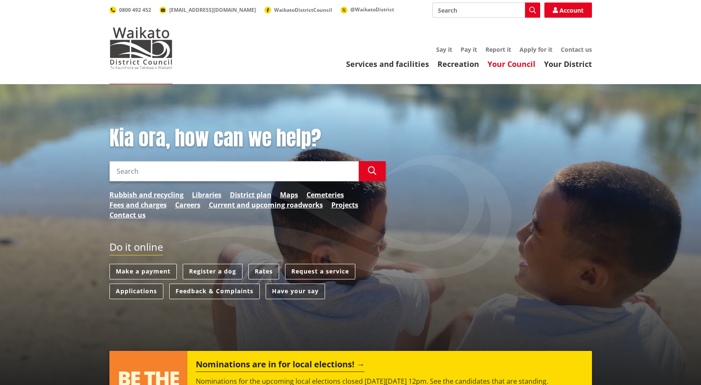
click at [519, 66] on link "Your Council" at bounding box center [511, 64] width 48 height 10
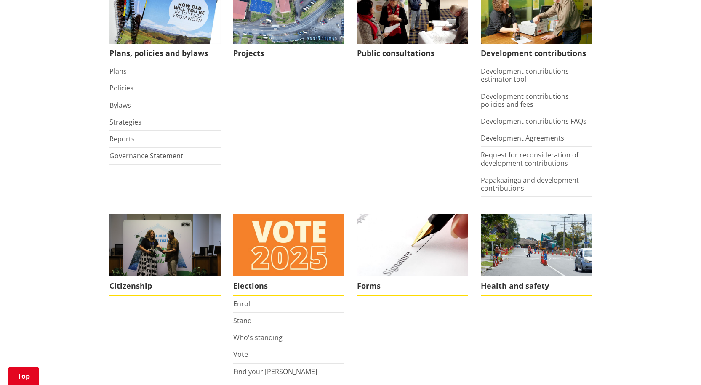
scroll to position [420, 0]
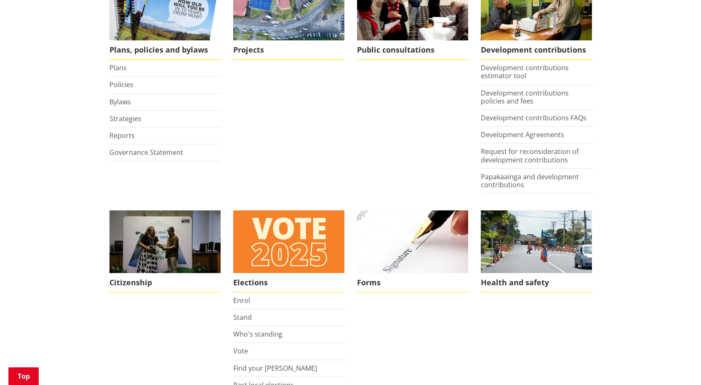
drag, startPoint x: 704, startPoint y: 72, endPoint x: 656, endPoint y: 184, distance: 121.7
click at [656, 184] on div "Home Your Council Your Council Too Kaunihera About us Our Vision Waikato distri…" at bounding box center [350, 133] width 701 height 938
click at [114, 66] on link "Plans" at bounding box center [117, 67] width 17 height 9
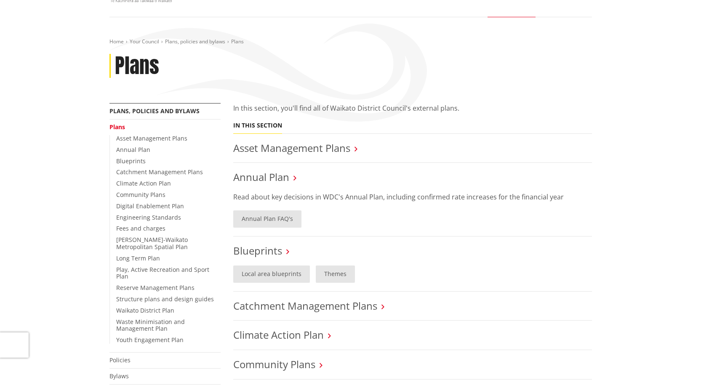
scroll to position [69, 0]
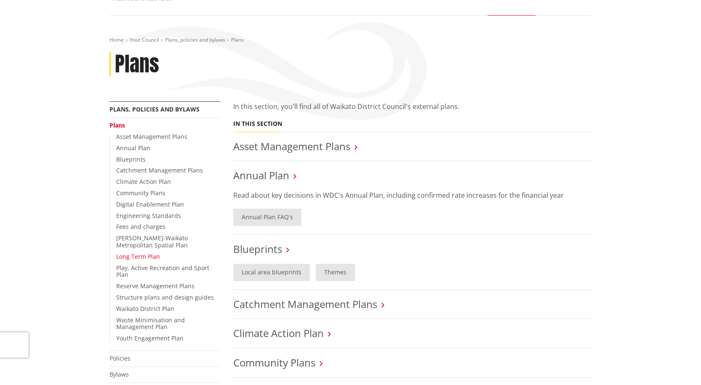
click at [142, 258] on link "Long Term Plan" at bounding box center [138, 256] width 44 height 8
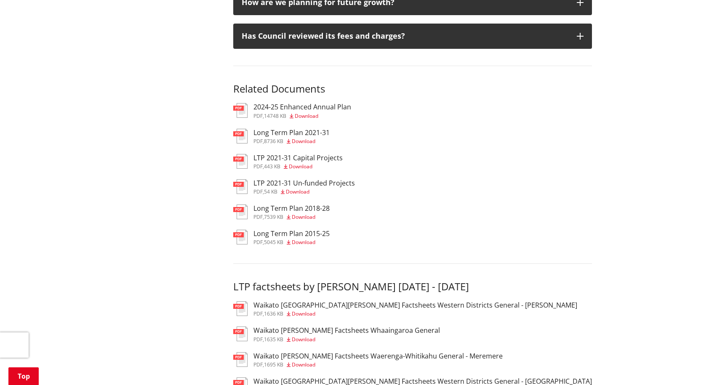
scroll to position [1181, 0]
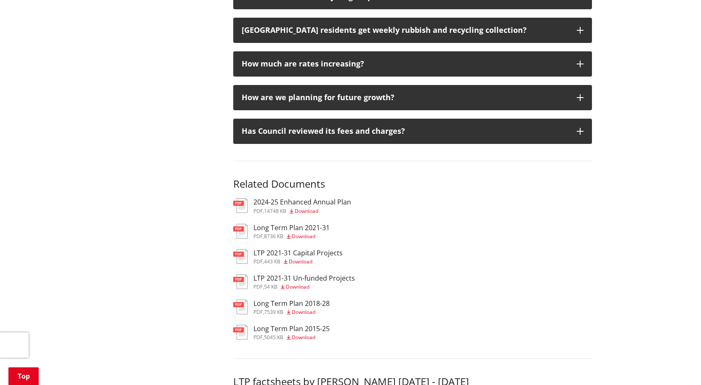
click at [303, 198] on h3 "2024-25 Enhanced Annual Plan" at bounding box center [302, 202] width 98 height 8
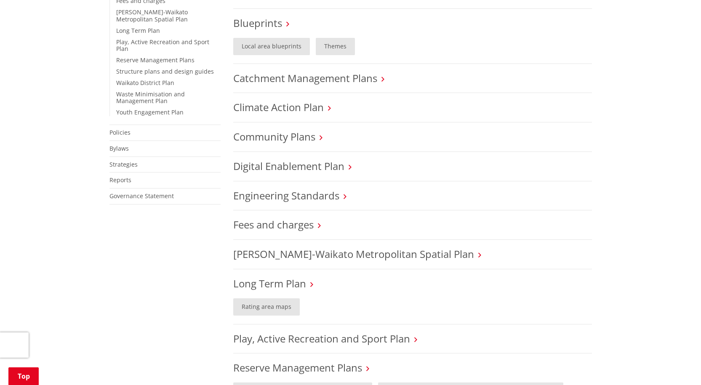
scroll to position [329, 0]
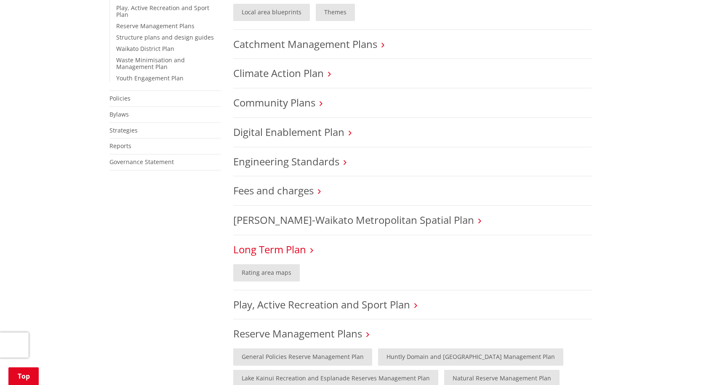
click at [273, 249] on link "Long Term Plan" at bounding box center [269, 249] width 73 height 14
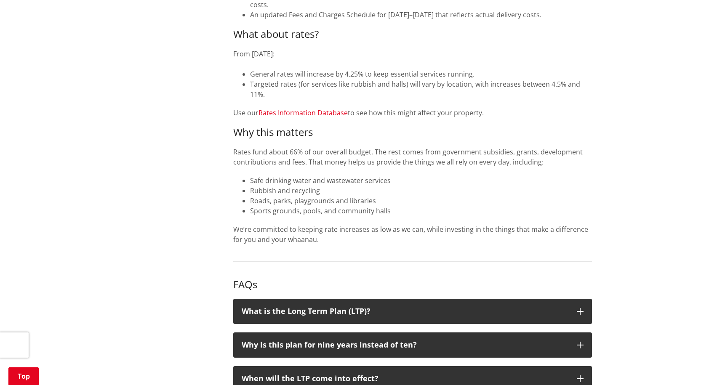
scroll to position [569, 0]
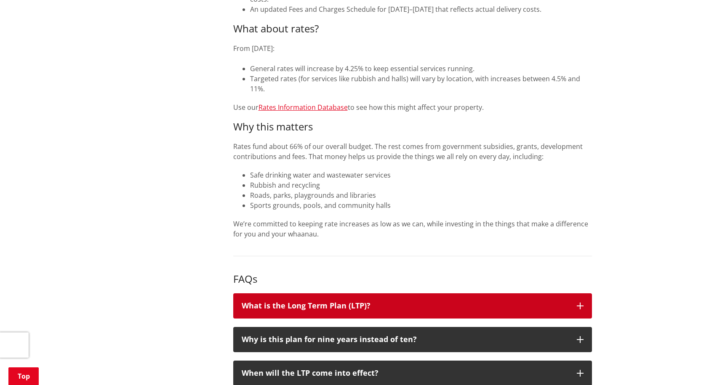
click at [579, 303] on icon "button" at bounding box center [580, 306] width 7 height 7
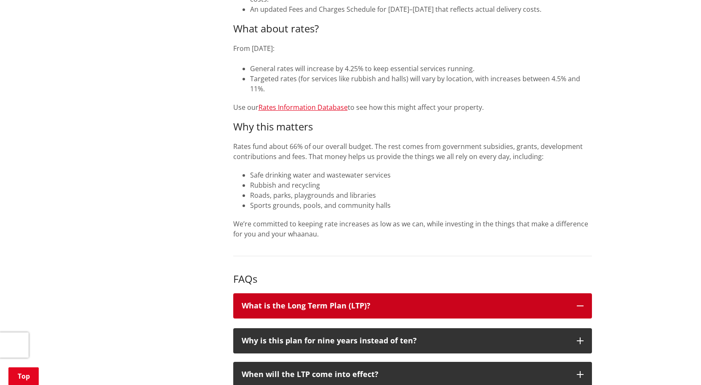
click at [581, 303] on icon "button" at bounding box center [580, 306] width 7 height 7
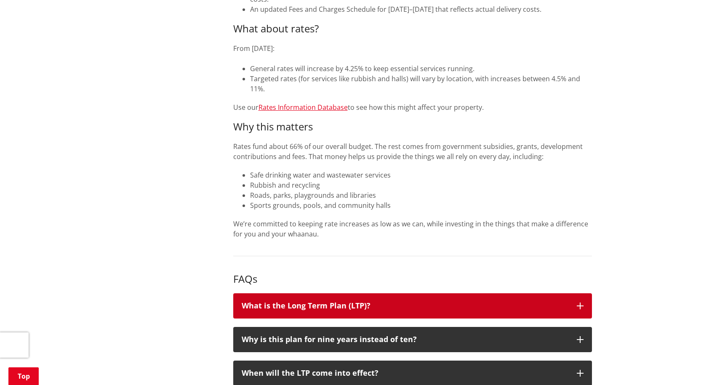
click at [582, 303] on icon "button" at bounding box center [580, 306] width 7 height 7
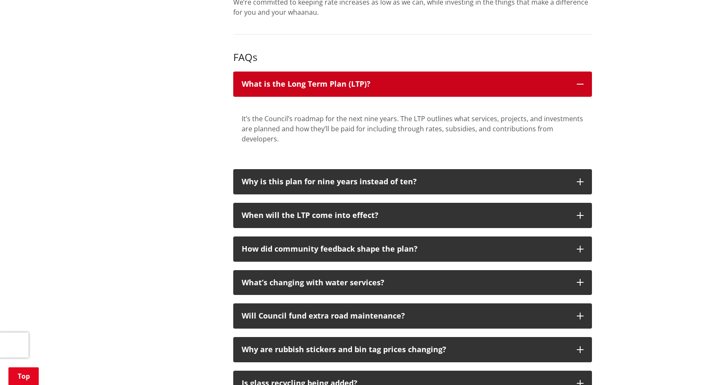
scroll to position [834, 0]
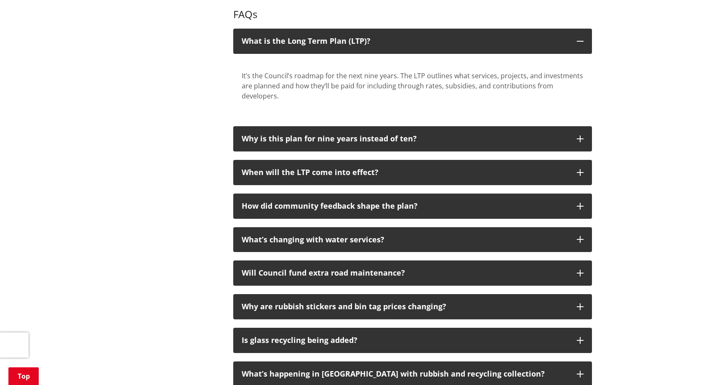
click at [692, 157] on div "Home Your Council Plans, policies and bylaws Plans Long Term Plan Long Term Pla…" at bounding box center [350, 340] width 701 height 2180
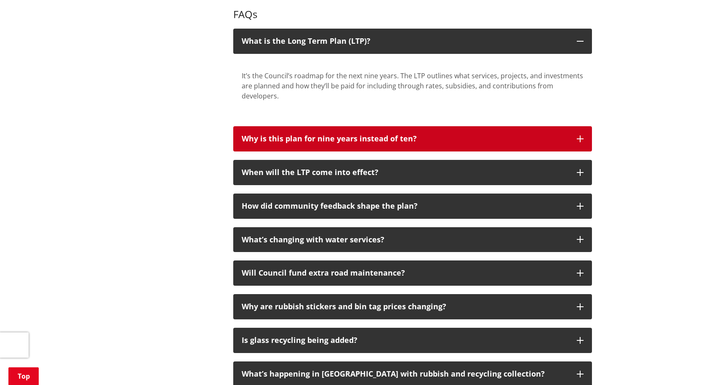
click at [581, 126] on button "Why is this plan for nine years instead of ten?" at bounding box center [412, 138] width 359 height 25
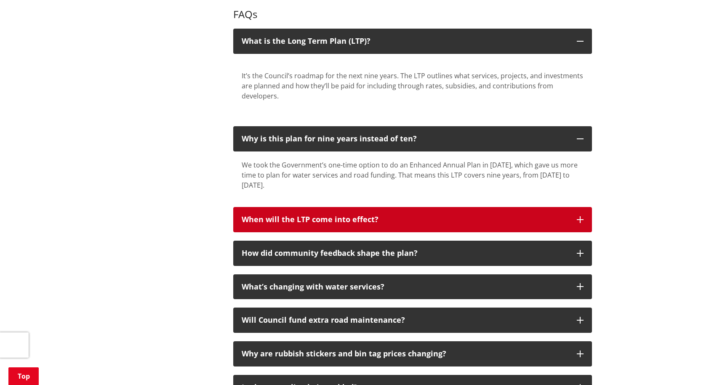
click at [582, 216] on icon "button" at bounding box center [580, 219] width 7 height 7
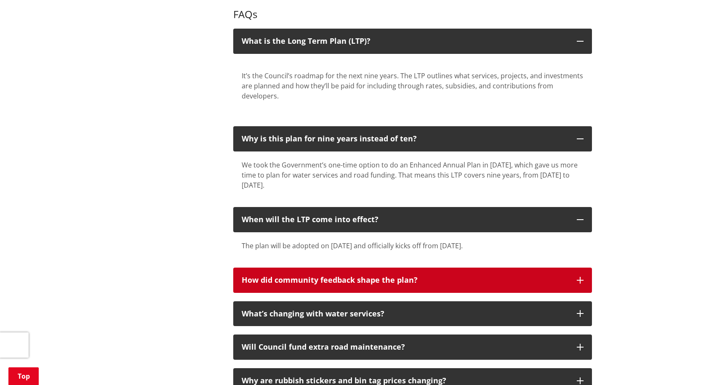
click at [581, 277] on icon "button" at bounding box center [580, 280] width 7 height 7
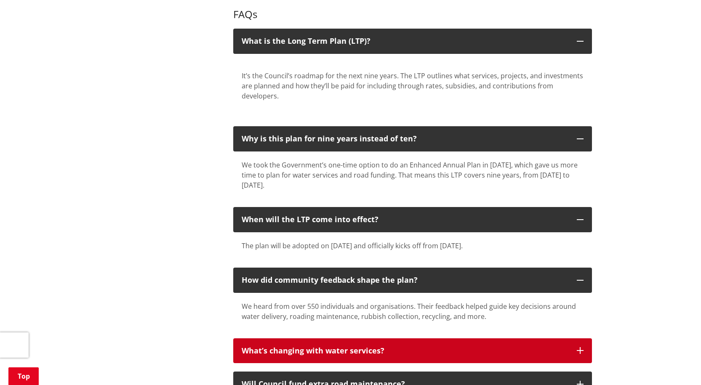
click at [579, 347] on icon "button" at bounding box center [580, 350] width 7 height 7
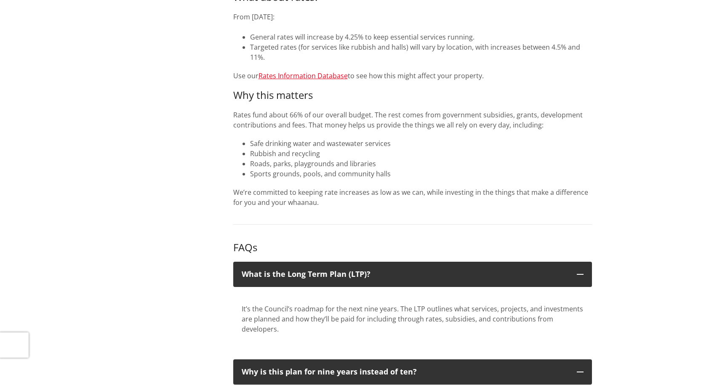
scroll to position [0, 0]
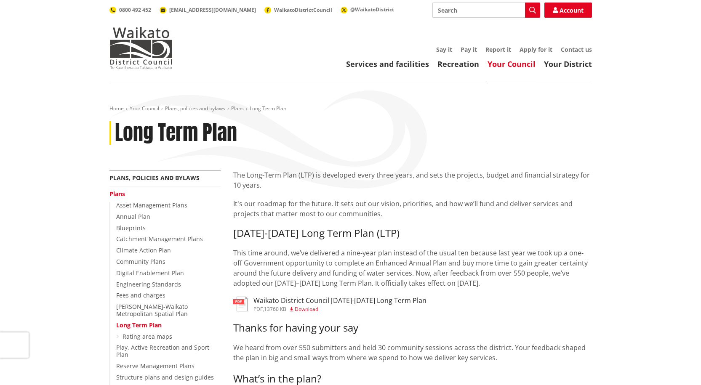
click at [306, 302] on h3 "Waikato District Council 2025-2034 Long Term Plan" at bounding box center [339, 301] width 173 height 8
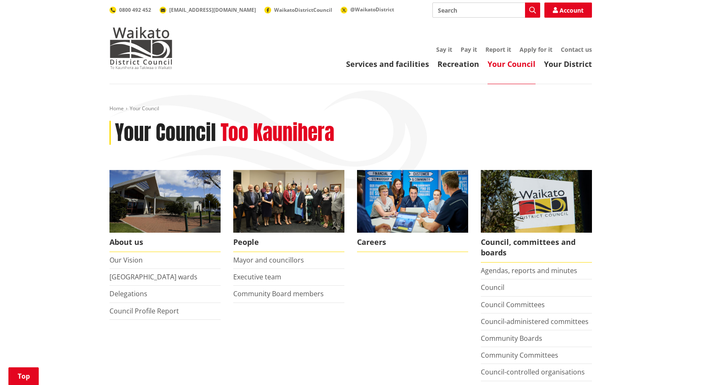
scroll to position [420, 0]
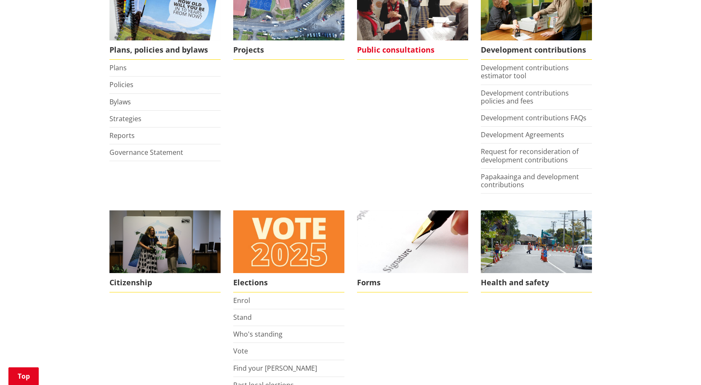
click at [398, 51] on span "Public consultations" at bounding box center [412, 49] width 111 height 19
